Goal: Find specific page/section: Find specific page/section

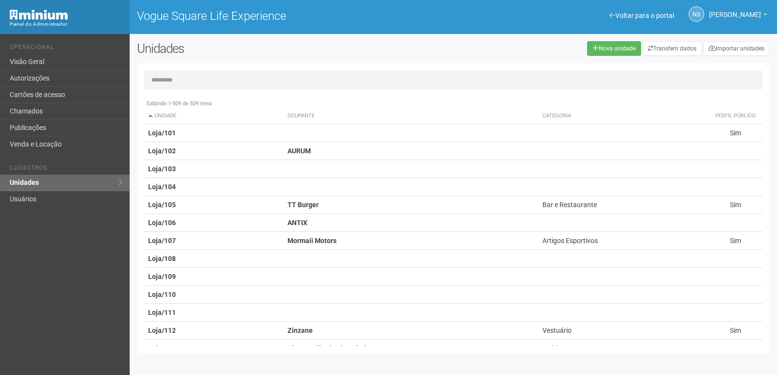
scroll to position [583, 0]
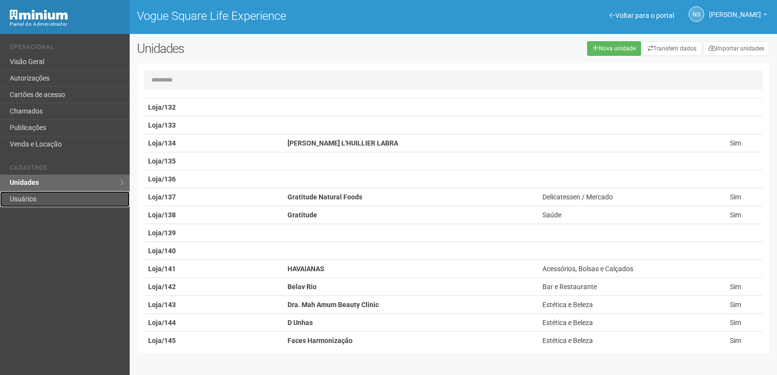
click at [66, 200] on link "Usuários" at bounding box center [65, 199] width 130 height 16
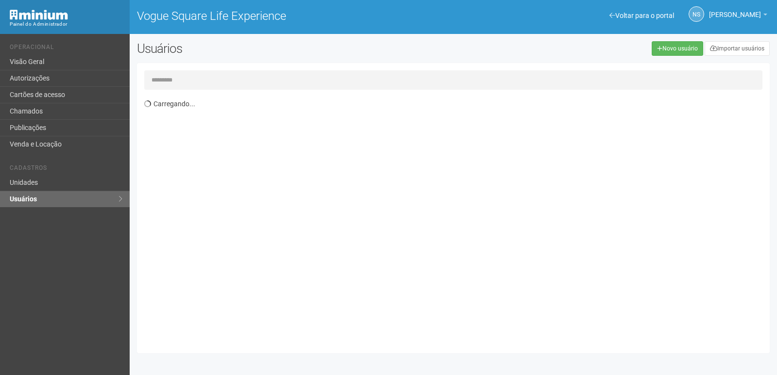
click at [197, 79] on input "text" at bounding box center [453, 79] width 618 height 19
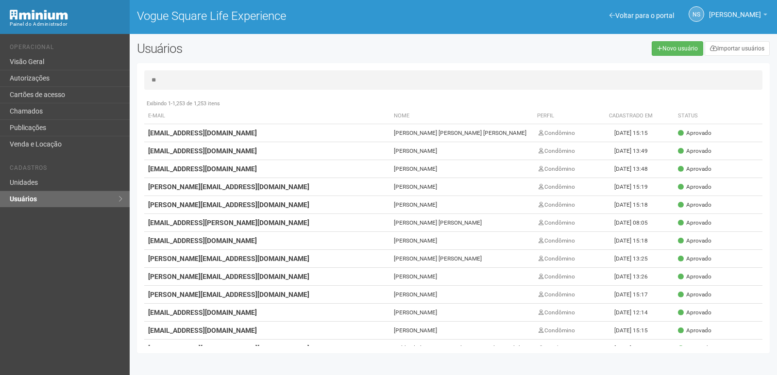
type input "*"
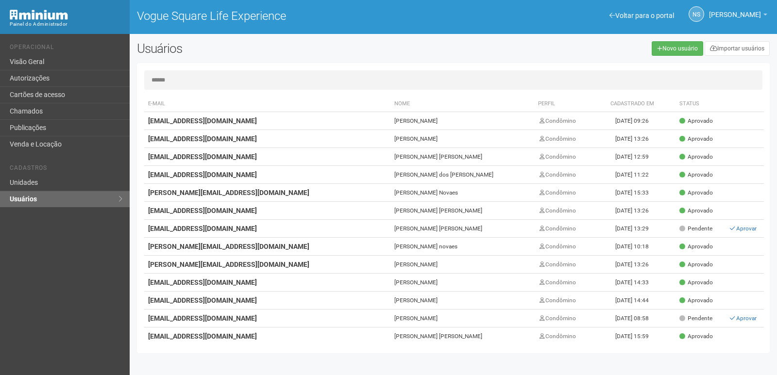
scroll to position [21, 0]
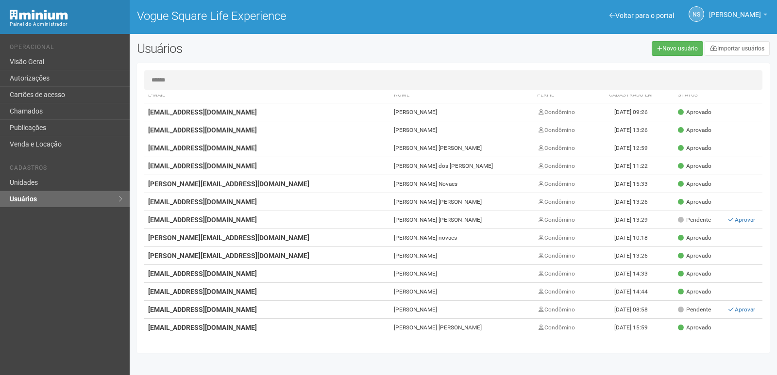
type input "******"
click at [34, 183] on link "Unidades" at bounding box center [65, 183] width 130 height 17
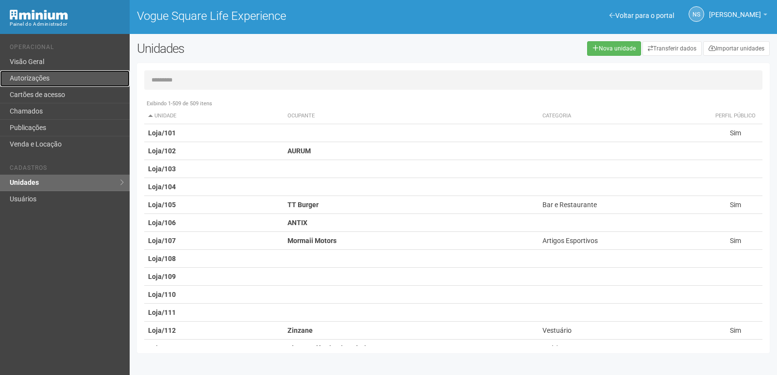
click at [70, 80] on link "Autorizações" at bounding box center [65, 78] width 130 height 17
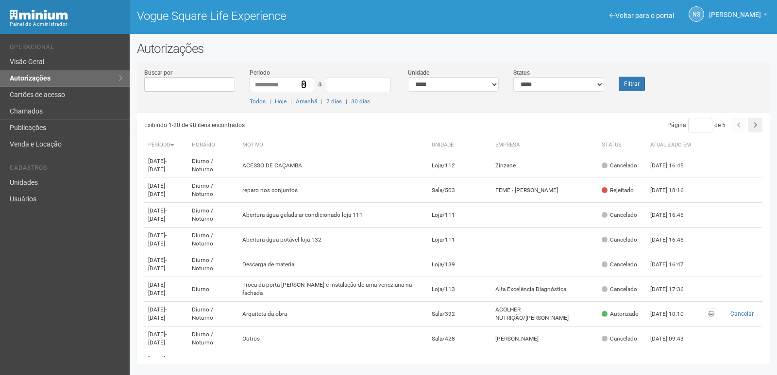
click at [303, 81] on icon at bounding box center [303, 84] width 5 height 7
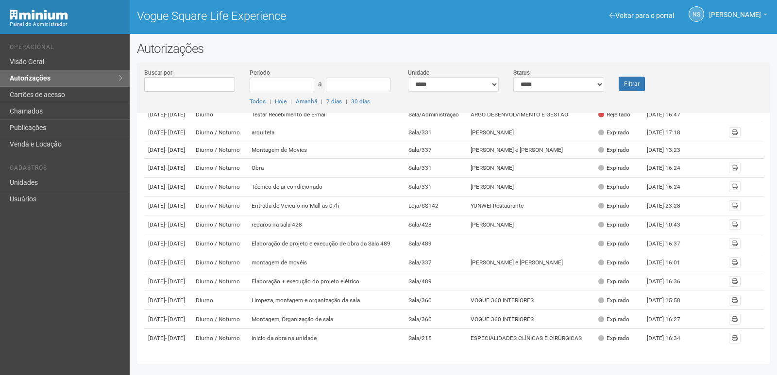
scroll to position [194, 0]
